Goal: Find specific page/section: Find specific page/section

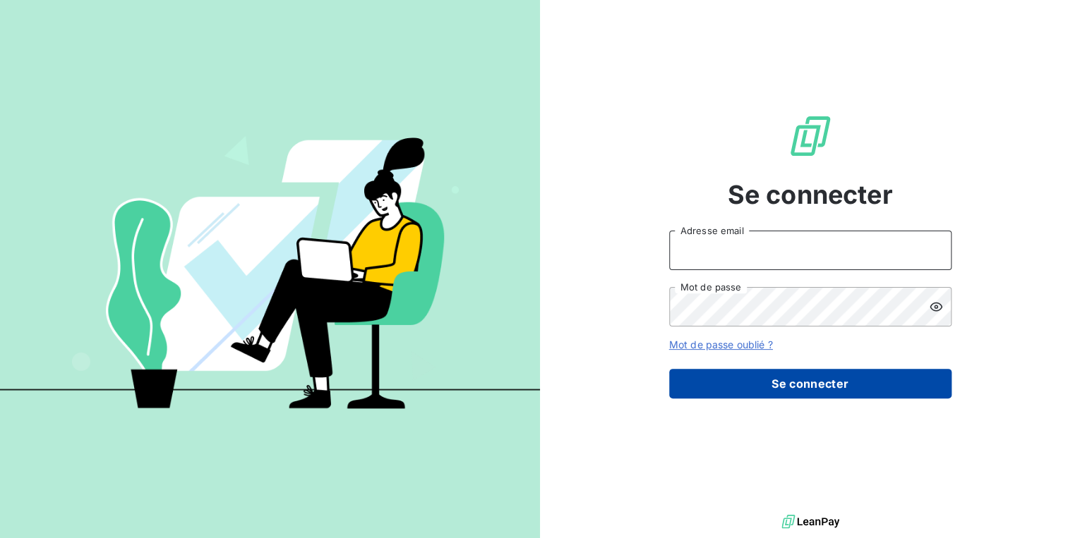
type input "e.dahou@br-agency.fr"
click at [824, 387] on button "Se connecter" at bounding box center [810, 384] width 282 height 30
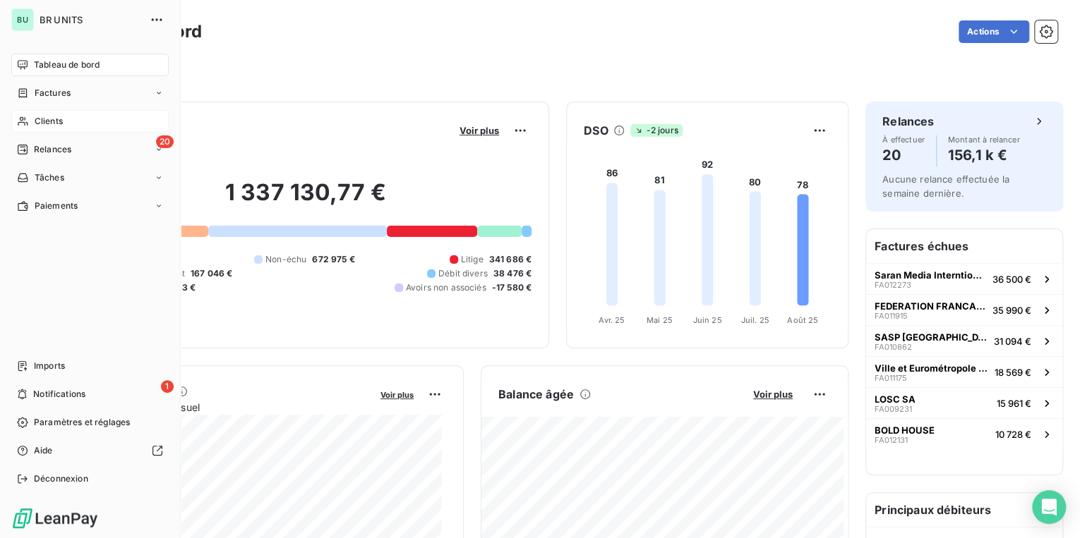
click at [53, 120] on span "Clients" at bounding box center [49, 121] width 28 height 13
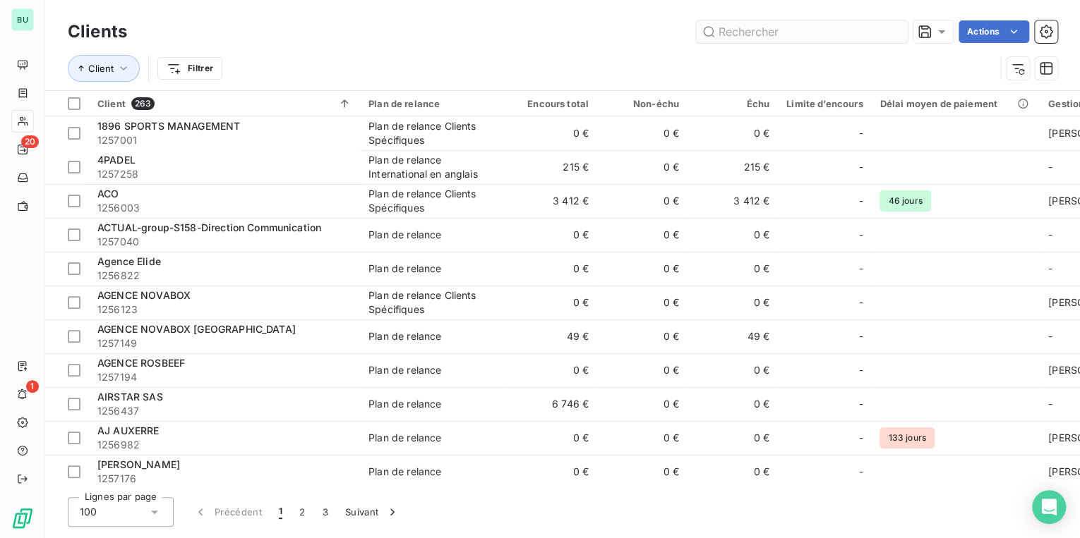
click at [755, 28] on input "text" at bounding box center [802, 31] width 212 height 23
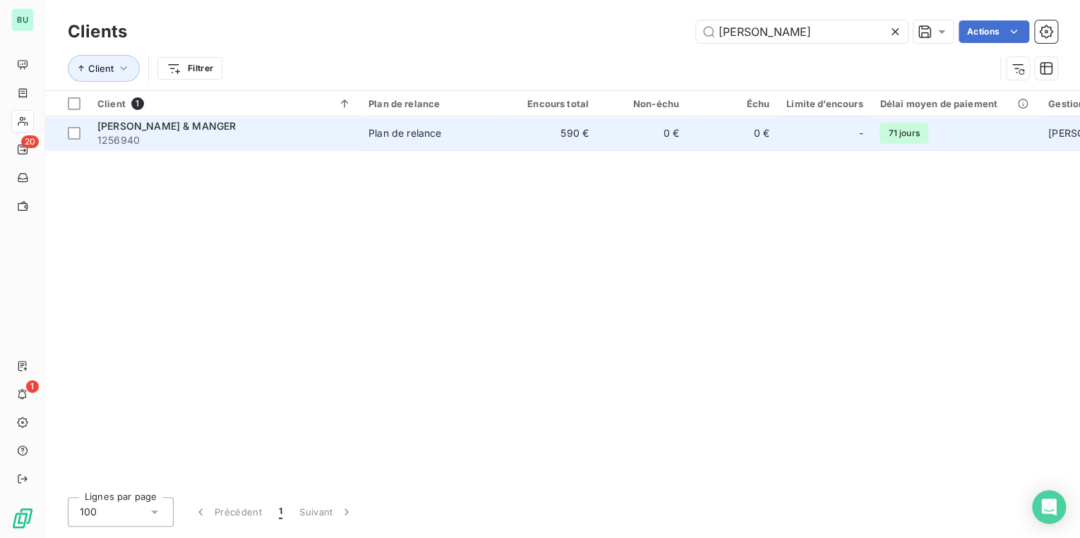
type input "[PERSON_NAME]"
click at [184, 132] on div "[PERSON_NAME] & MANGER" at bounding box center [224, 126] width 254 height 14
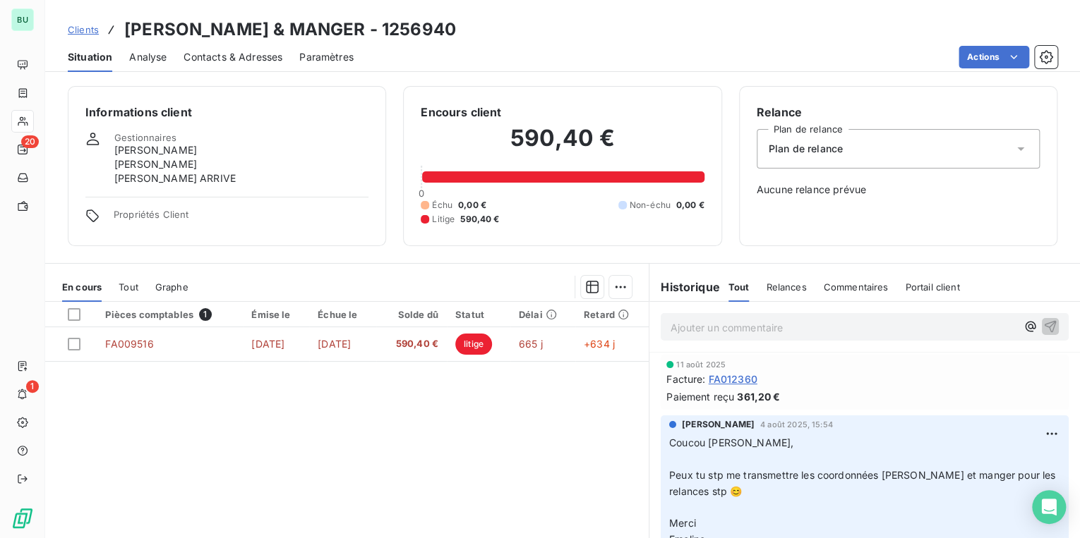
click at [780, 330] on p "Ajouter un commentaire ﻿" at bounding box center [843, 328] width 346 height 18
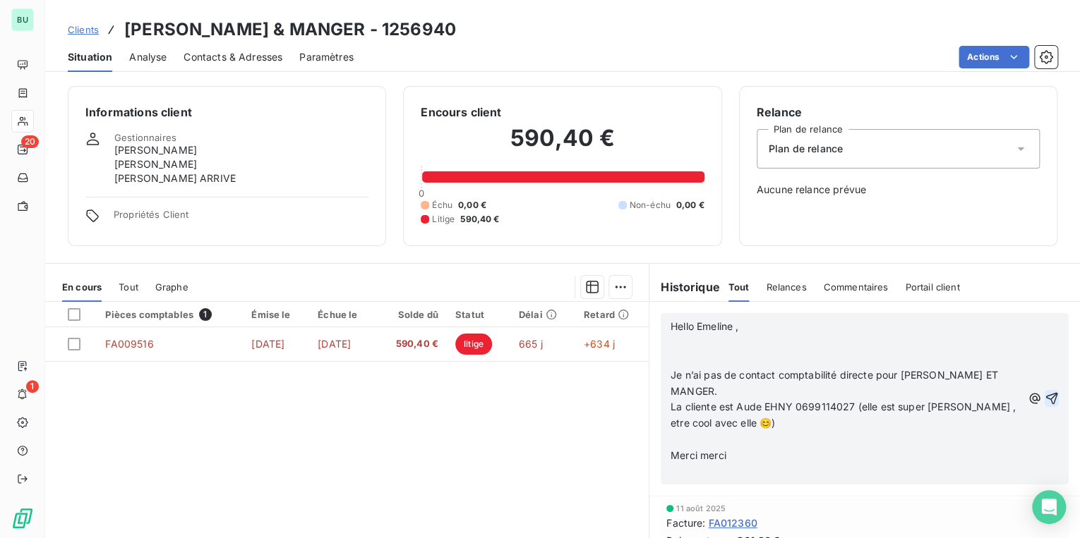
click at [1046, 393] on icon "button" at bounding box center [1052, 399] width 12 height 12
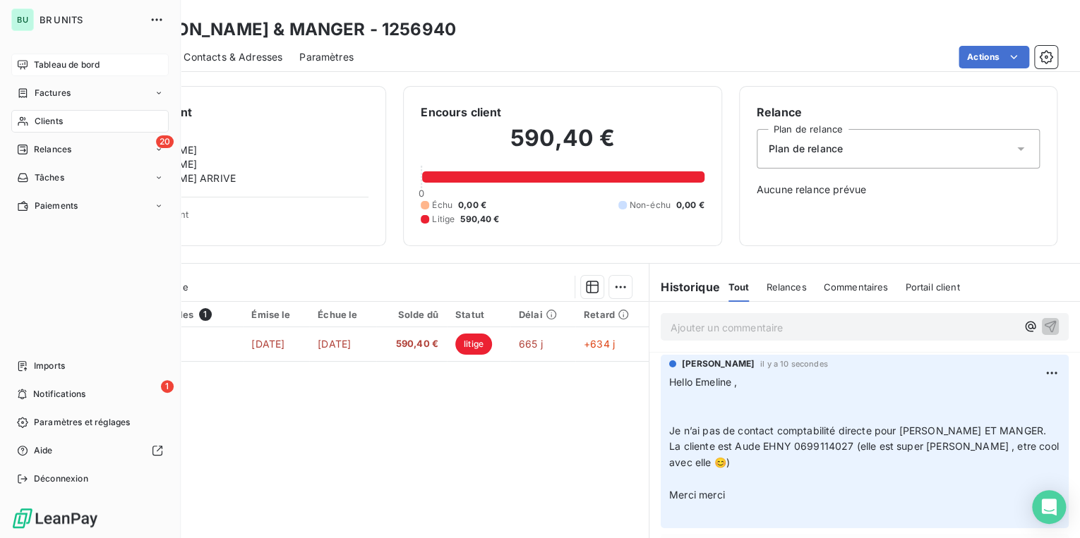
click at [68, 63] on span "Tableau de bord" at bounding box center [67, 65] width 66 height 13
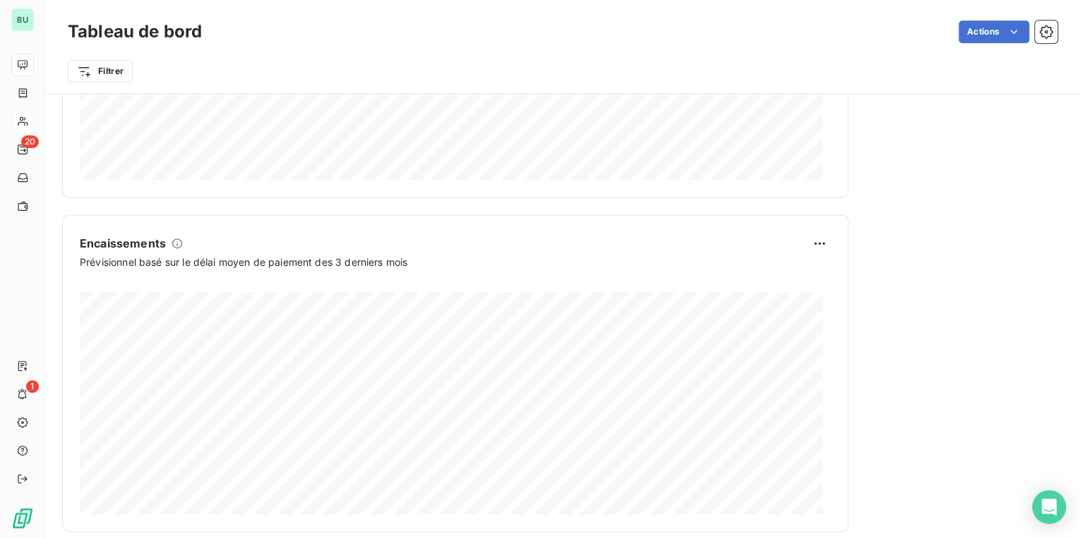
scroll to position [836, 0]
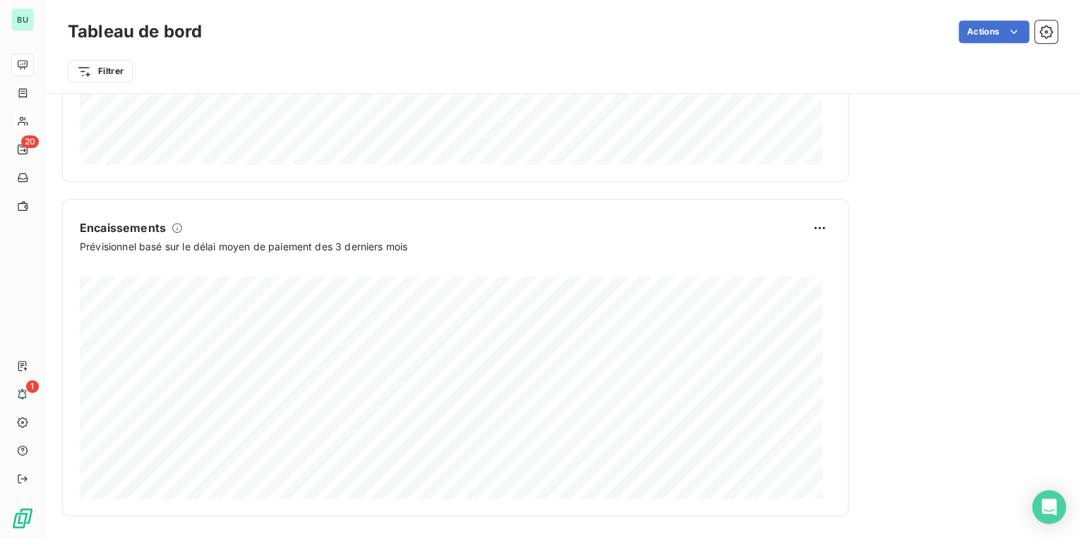
drag, startPoint x: 938, startPoint y: 149, endPoint x: 965, endPoint y: 73, distance: 80.6
